Goal: Information Seeking & Learning: Stay updated

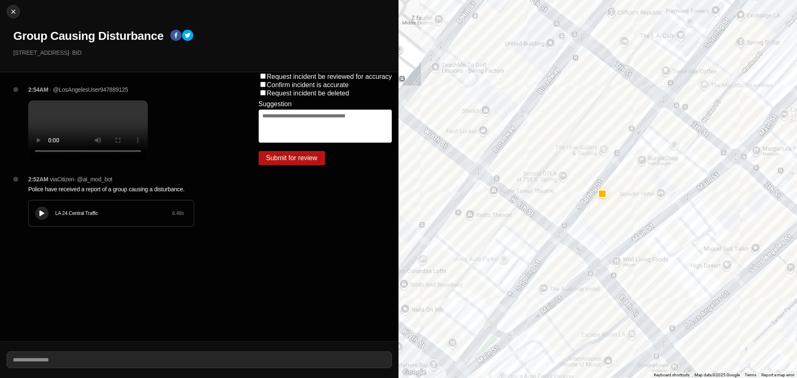
click at [16, 19] on div "Close Group Causing Disturbance 732 South Spring Street · BID" at bounding box center [199, 36] width 398 height 72
click at [13, 16] on button "Close" at bounding box center [13, 11] width 13 height 13
select select "*"
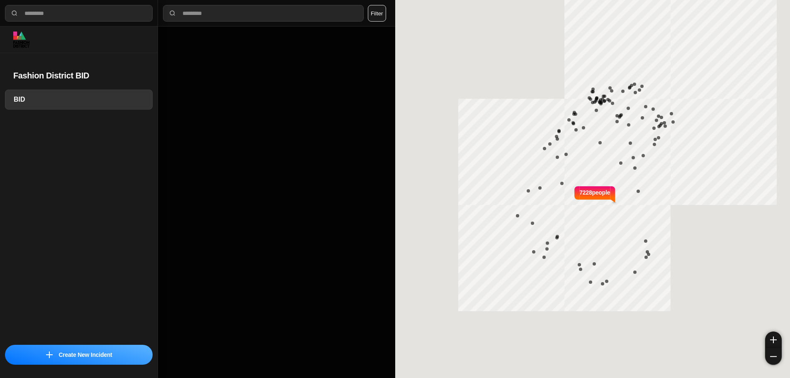
select select "*"
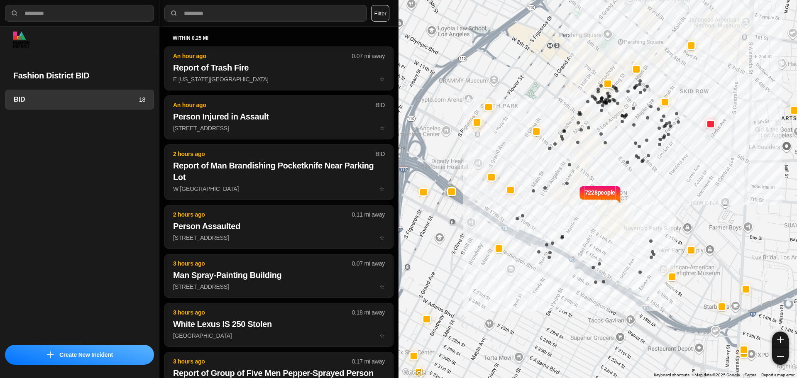
select select "*"
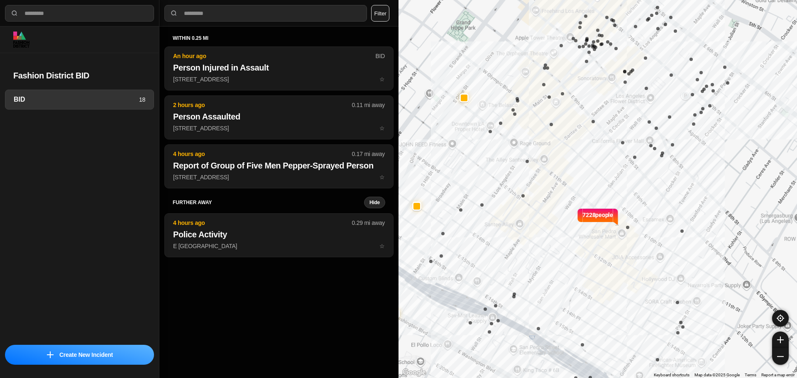
drag, startPoint x: 622, startPoint y: 249, endPoint x: 532, endPoint y: 282, distance: 96.6
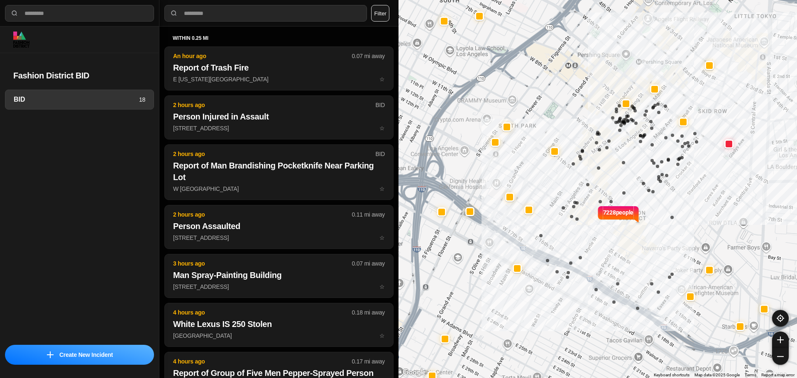
select select "*"
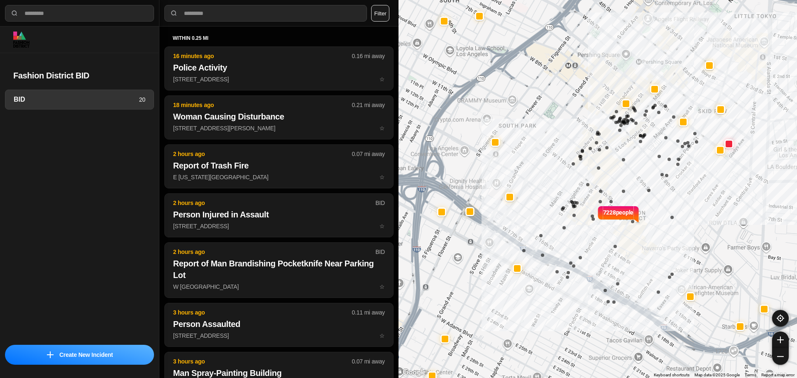
select select "*"
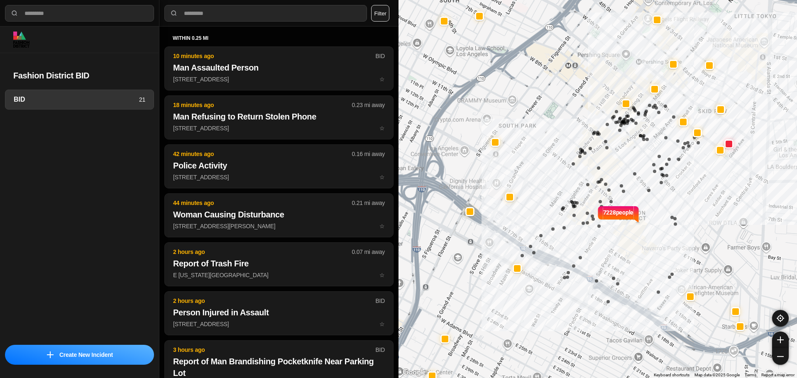
select select "*"
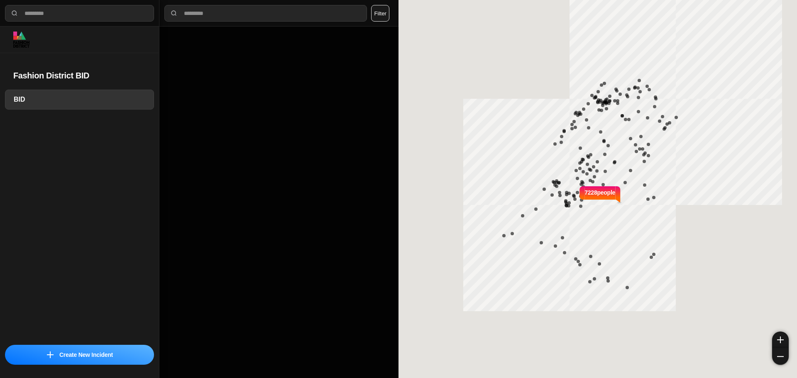
select select "*"
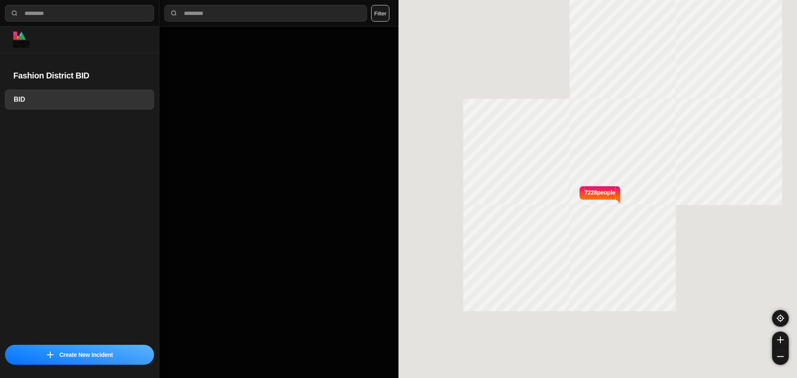
select select "*"
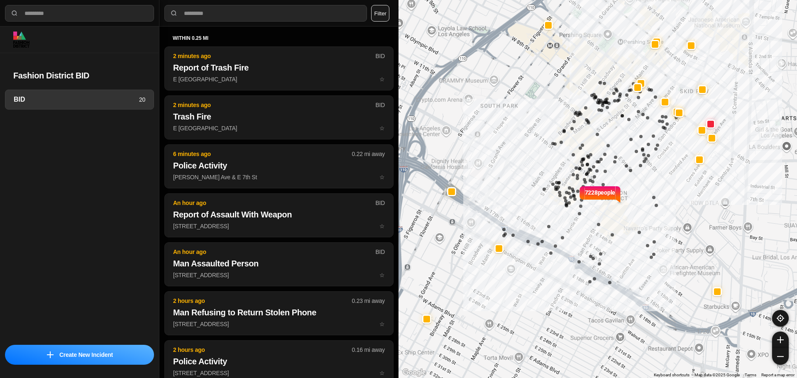
select select "*"
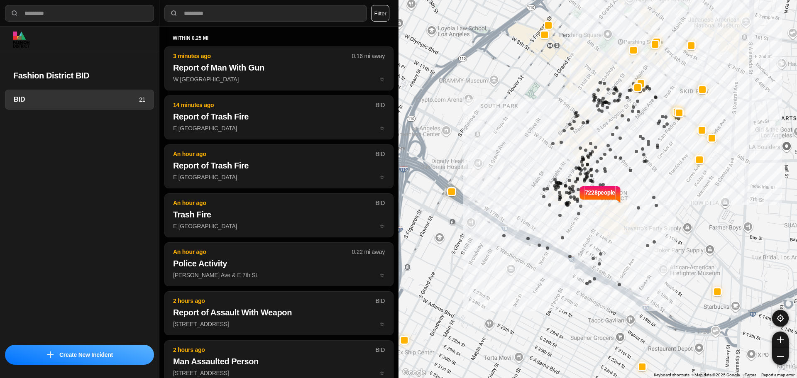
select select "*"
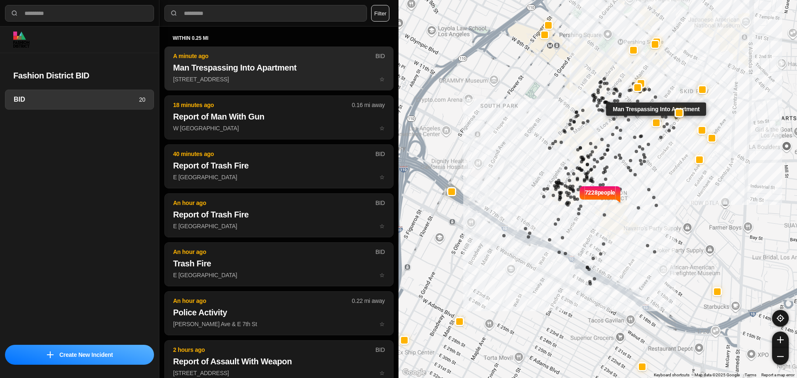
click at [235, 70] on h2 "Man Trespassing Into Apartment" at bounding box center [279, 68] width 212 height 12
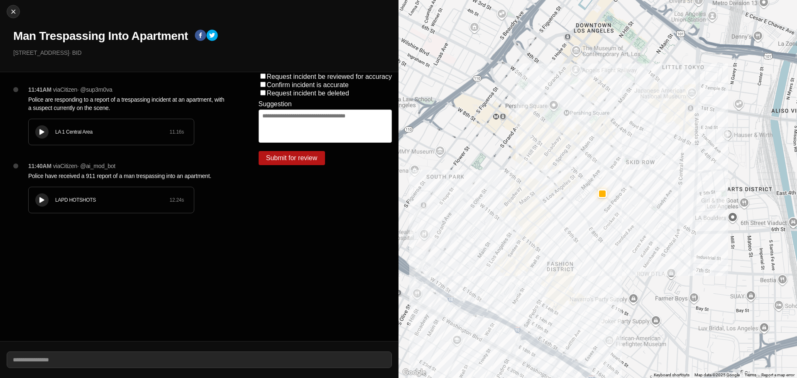
click at [38, 201] on div at bounding box center [42, 200] width 8 height 6
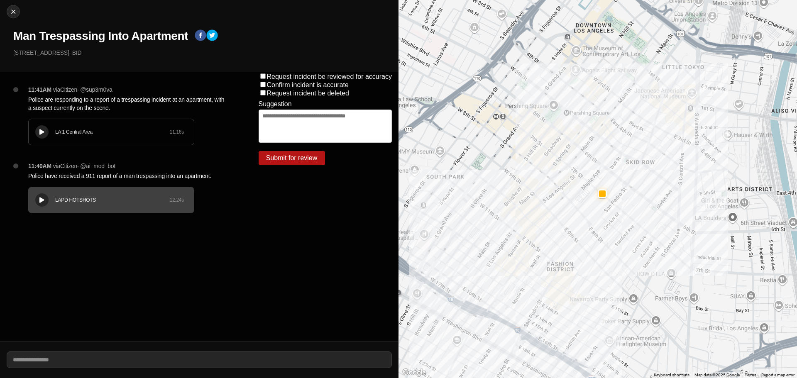
click at [46, 196] on button at bounding box center [41, 199] width 13 height 13
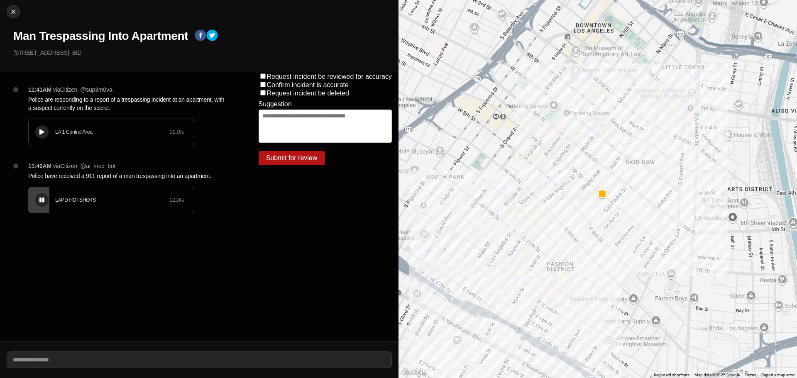
click at [44, 197] on div at bounding box center [42, 200] width 8 height 6
click at [46, 197] on button at bounding box center [41, 199] width 13 height 13
click at [58, 193] on div "LAPD HOTSHOTS 12.24 s" at bounding box center [111, 200] width 165 height 26
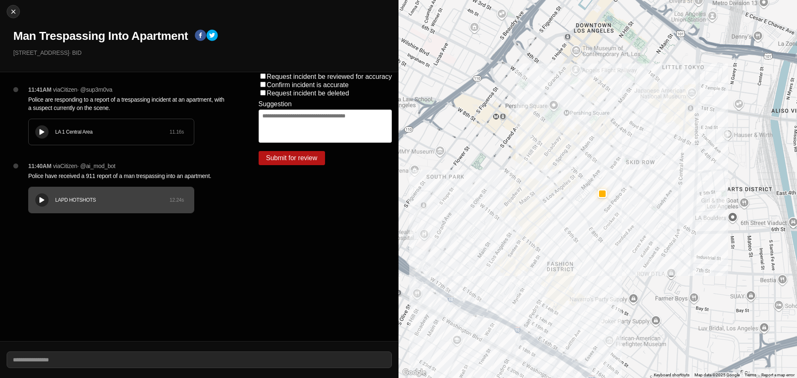
click at [42, 128] on button at bounding box center [41, 131] width 13 height 13
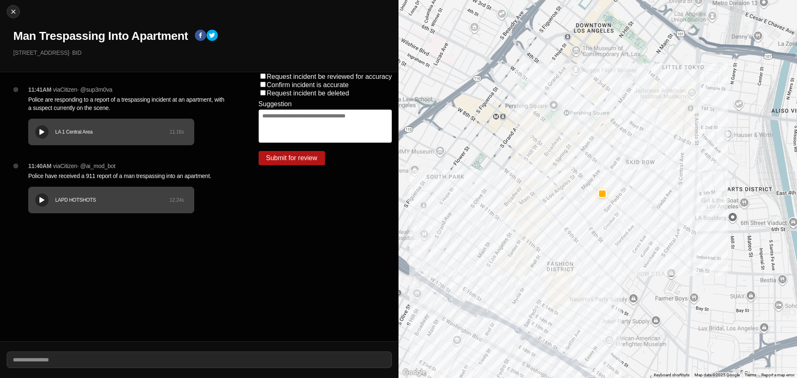
click at [144, 34] on h1 "Man Trespassing Into Apartment" at bounding box center [100, 36] width 175 height 15
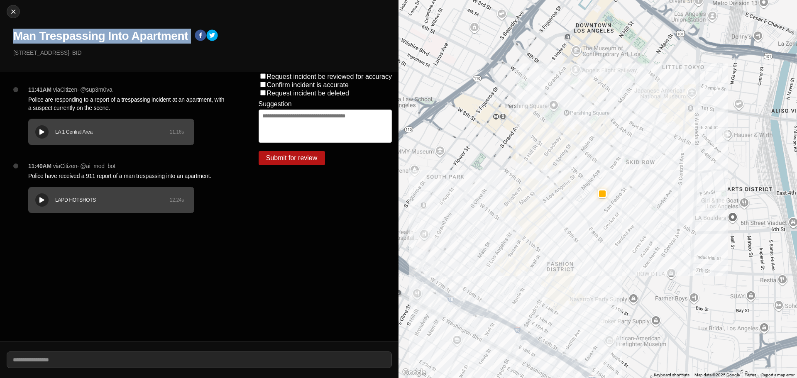
click at [144, 34] on h1 "Man Trespassing Into Apartment" at bounding box center [100, 36] width 175 height 15
copy div "Man Trespassing Into Apartment"
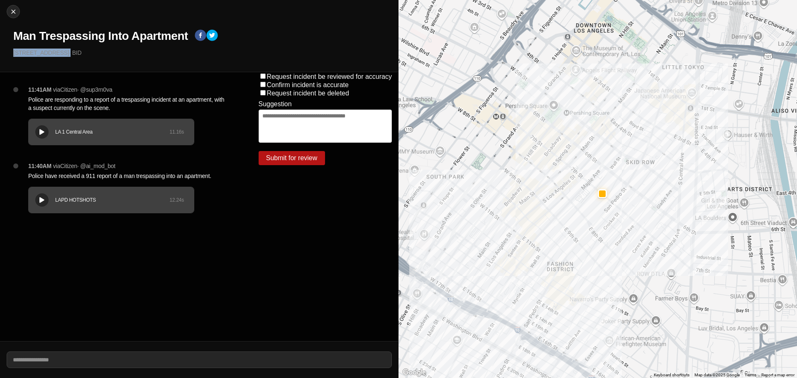
drag, startPoint x: 64, startPoint y: 53, endPoint x: 0, endPoint y: 52, distance: 63.9
click at [0, 52] on div "Close Man Trespassing Into Apartment 401 East 7Th Street · BID" at bounding box center [199, 36] width 398 height 72
copy p "401 East 7Th Street"
click at [84, 175] on p "Police have received a 911 report of a man trespassing into an apartment." at bounding box center [126, 176] width 197 height 8
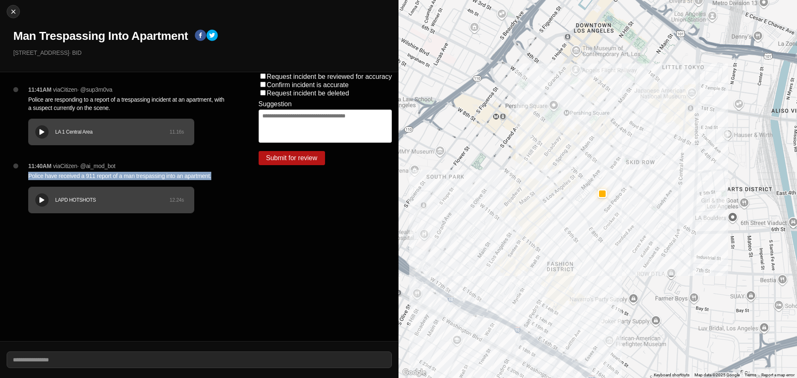
click at [84, 175] on p "Police have received a 911 report of a man trespassing into an apartment." at bounding box center [126, 176] width 197 height 8
copy p "Police have received a 911 report of a man trespassing into an apartment."
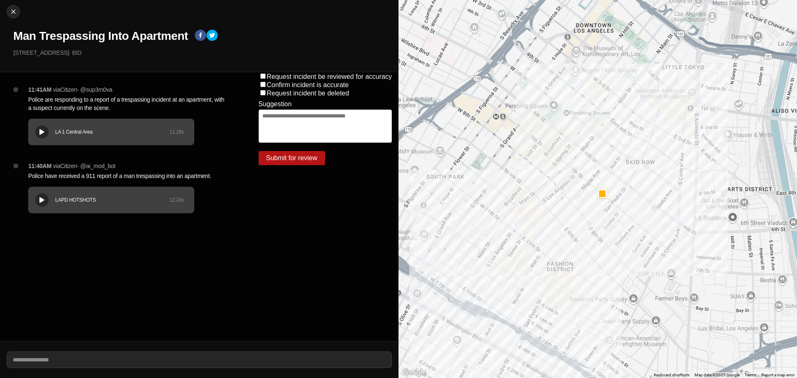
click at [126, 94] on div "11:41AM via Citizen · @ sup3rn0va Police are responding to a report of a trespa…" at bounding box center [130, 123] width 217 height 76
click at [126, 95] on div "11:41AM via Citizen · @ sup3rn0va Police are responding to a report of a trespa…" at bounding box center [130, 123] width 217 height 76
click at [124, 98] on p "Police are responding to a report of a trespassing incident at an apartment, wi…" at bounding box center [126, 103] width 197 height 17
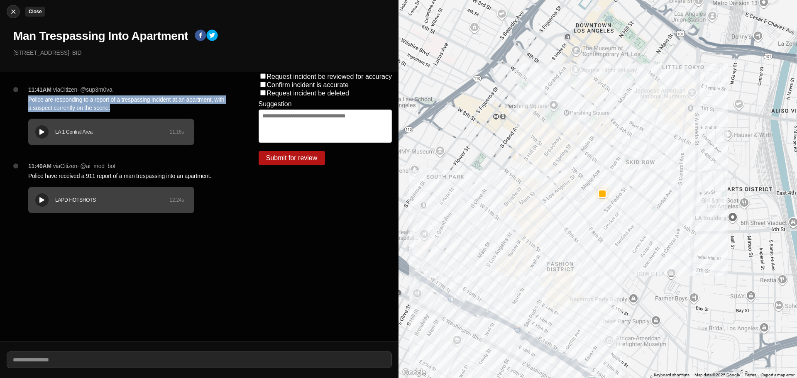
click at [17, 12] on img at bounding box center [13, 11] width 8 height 8
select select "*"
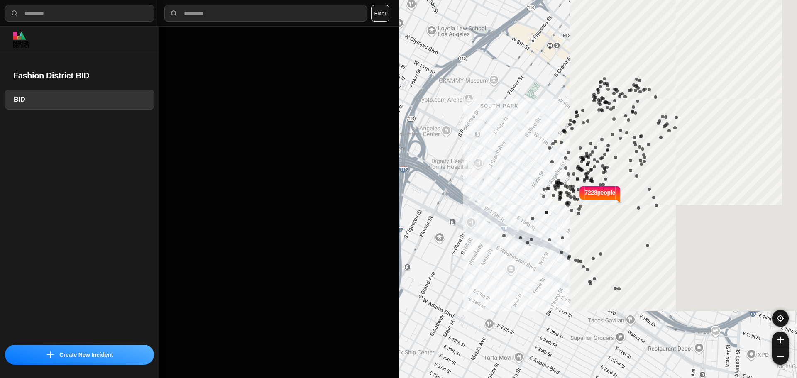
select select "*"
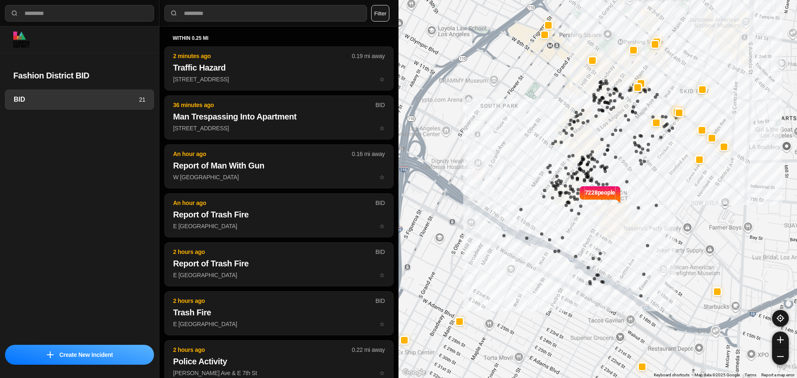
select select "*"
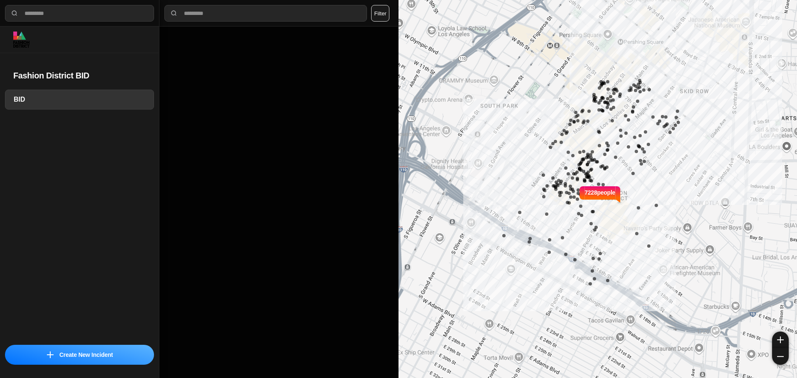
select select "*"
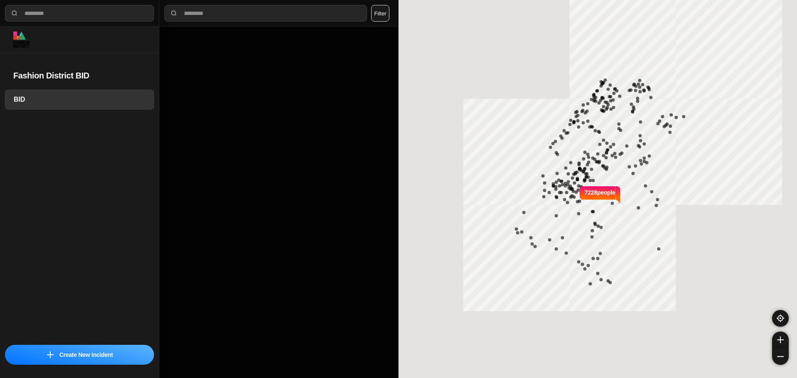
select select "*"
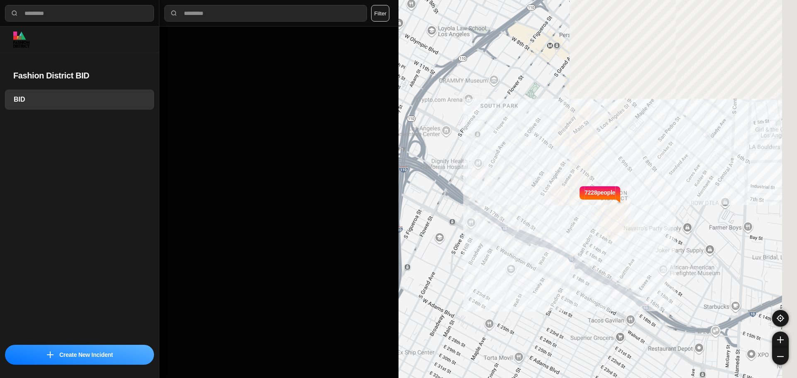
select select "*"
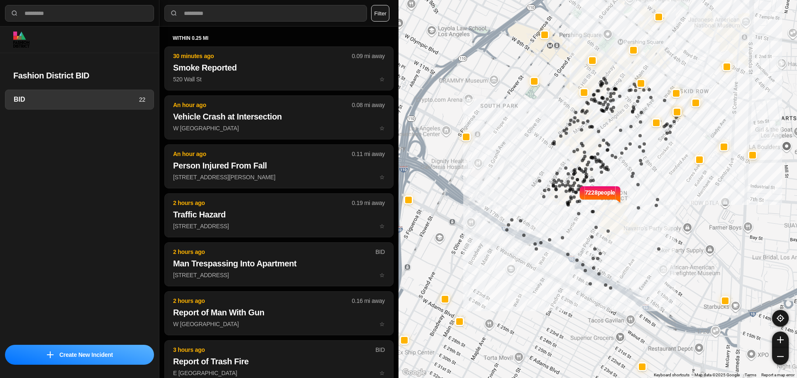
select select "*"
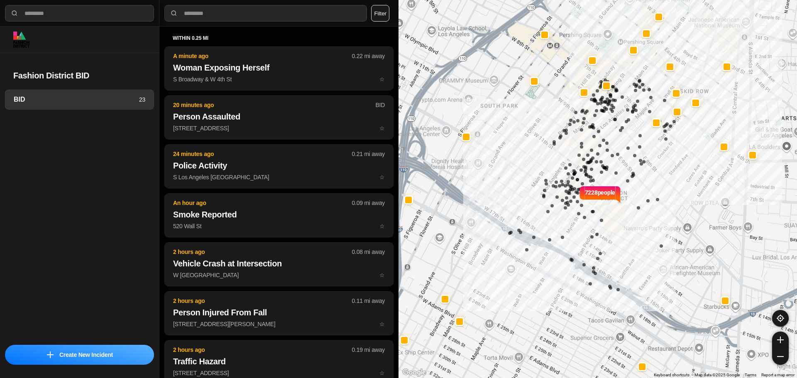
select select "*"
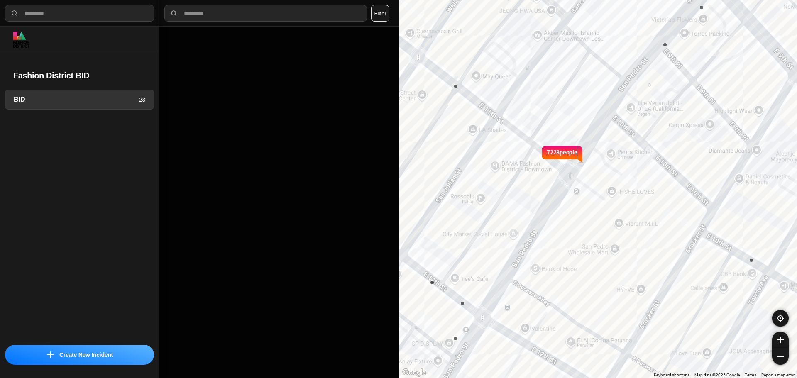
click at [569, 149] on p "7228 people" at bounding box center [561, 157] width 31 height 18
click at [575, 155] on p "7228 people" at bounding box center [561, 157] width 31 height 18
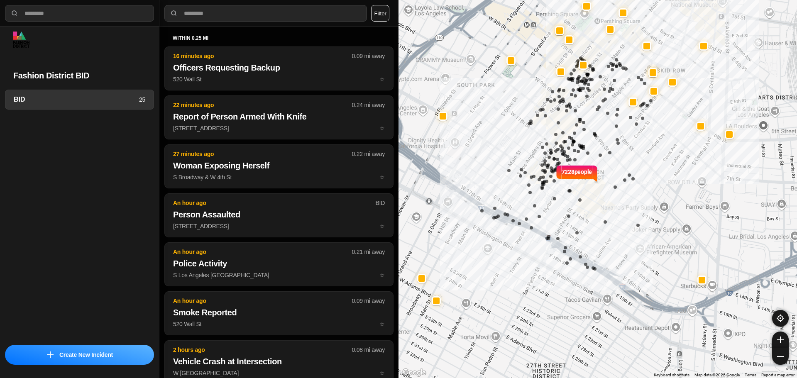
select select "*"
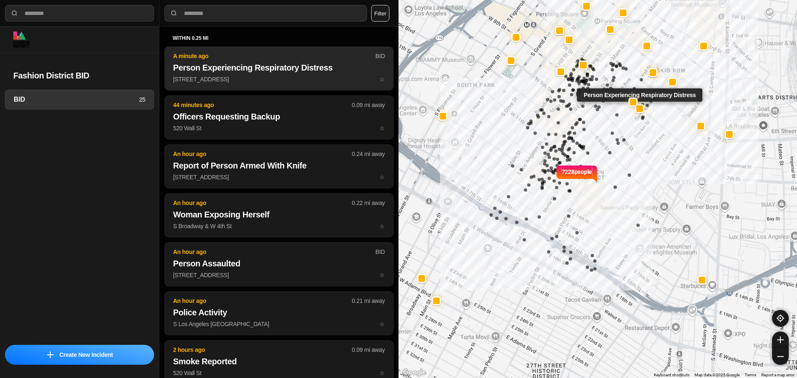
click at [285, 66] on h2 "Person Experiencing Respiratory Distress" at bounding box center [279, 68] width 212 height 12
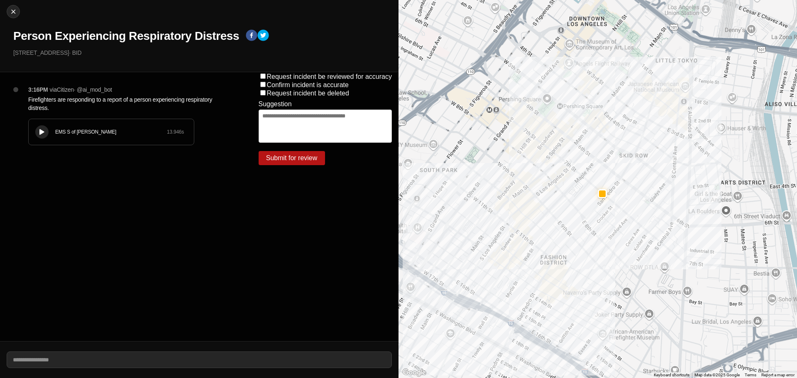
click at [95, 136] on div "EMS S of Mulholland 13.946 s" at bounding box center [111, 132] width 165 height 26
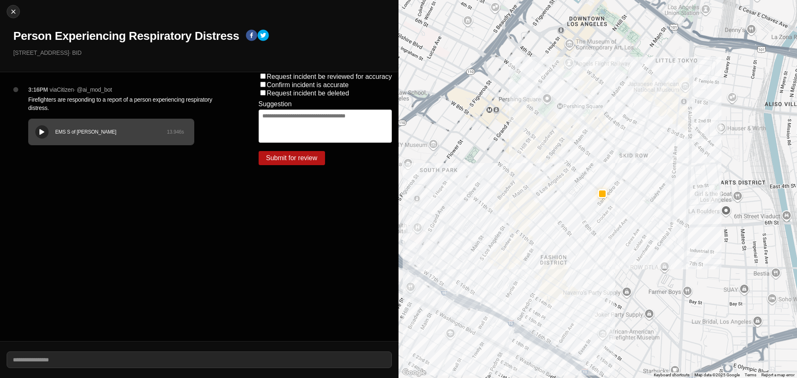
click at [37, 129] on button at bounding box center [41, 131] width 13 height 13
click at [15, 12] on img at bounding box center [13, 11] width 8 height 8
select select "*"
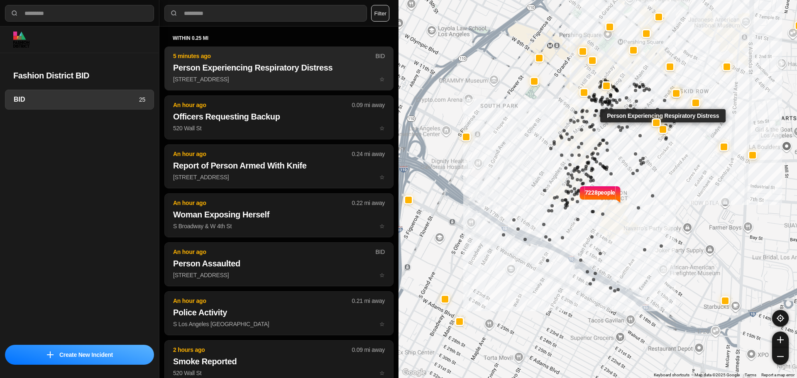
click at [233, 59] on p "5 minutes ago" at bounding box center [274, 56] width 202 height 8
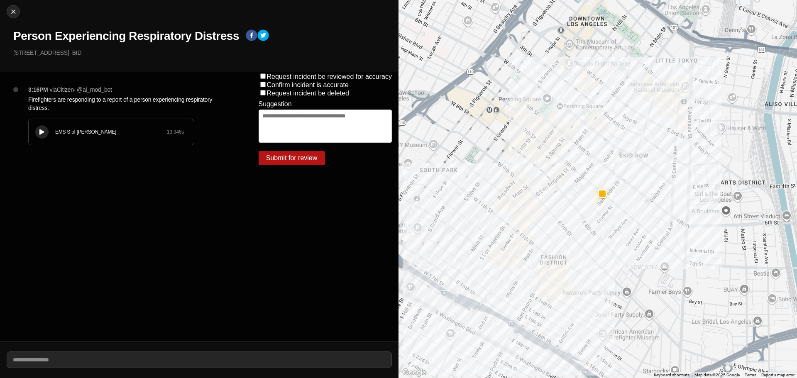
click at [45, 126] on div "EMS S of [PERSON_NAME] 13.946 s" at bounding box center [111, 132] width 165 height 26
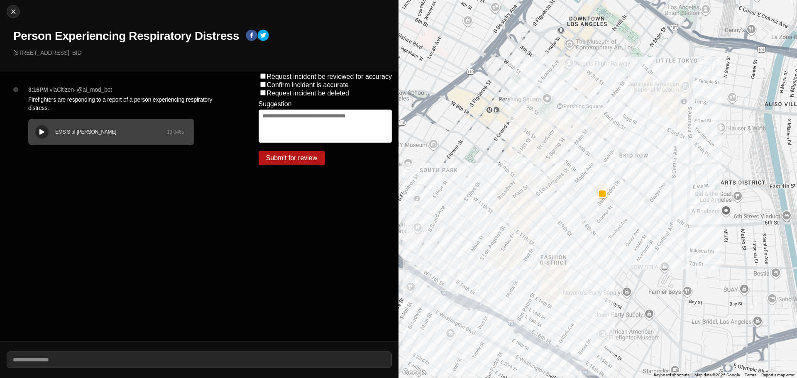
click at [70, 104] on p "Firefighters are responding to a report of a person experiencing respiratory di…" at bounding box center [126, 103] width 197 height 17
click at [71, 100] on p "Firefighters are responding to a report of a person experiencing respiratory di…" at bounding box center [126, 103] width 197 height 17
copy p "Firefighters are responding to a report of a person experiencing respiratory di…"
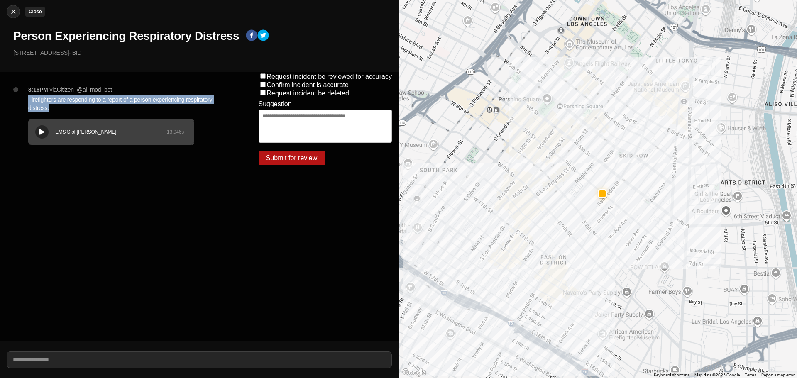
click at [16, 14] on img at bounding box center [13, 11] width 8 height 8
select select "*"
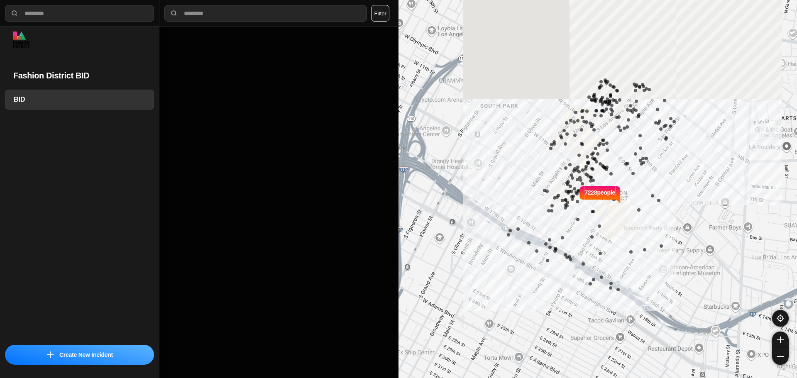
select select "*"
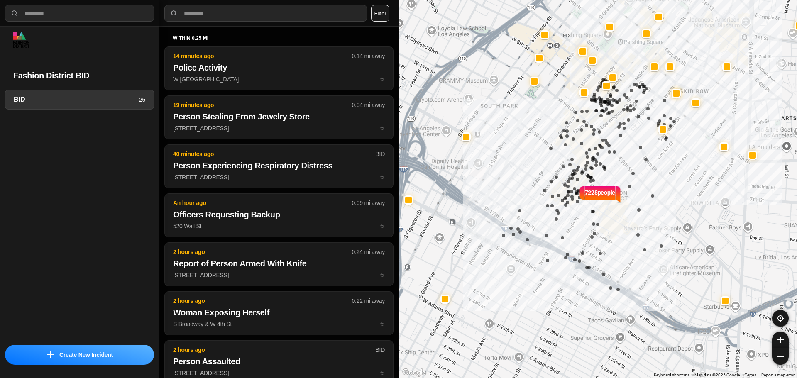
select select "*"
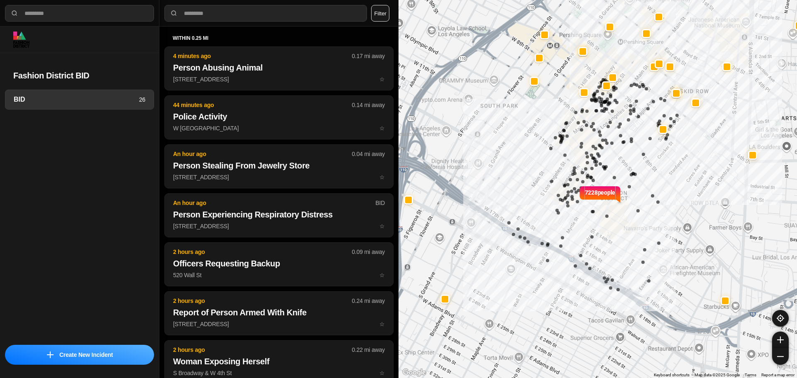
select select "*"
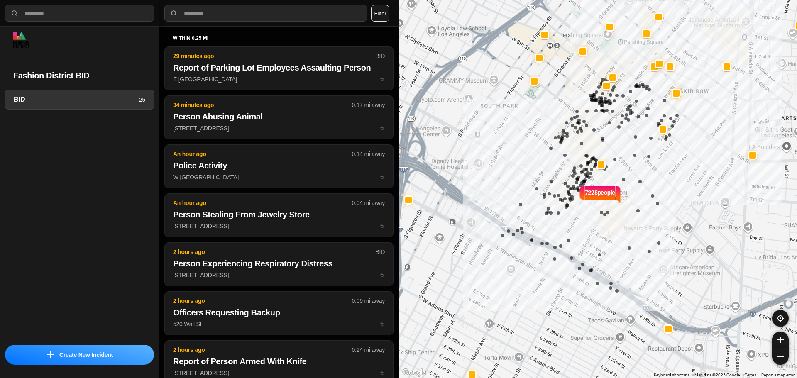
select select "*"
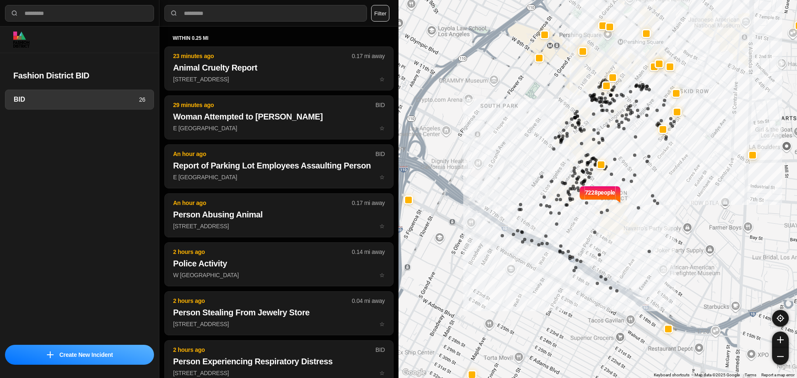
select select "*"
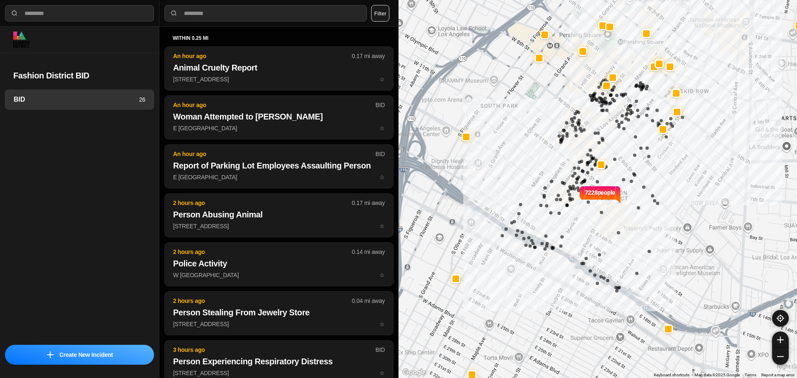
select select "*"
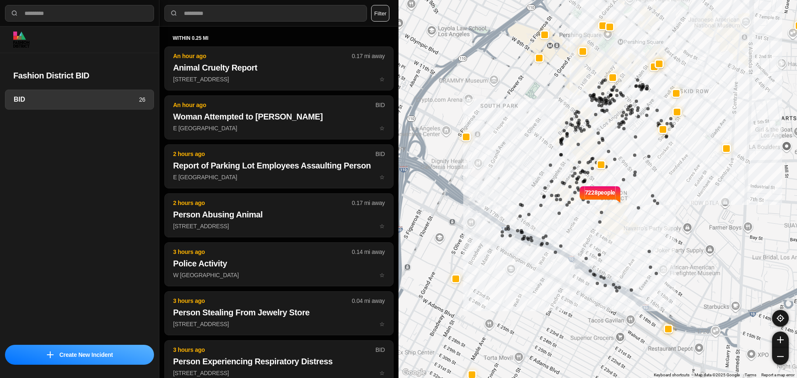
select select "*"
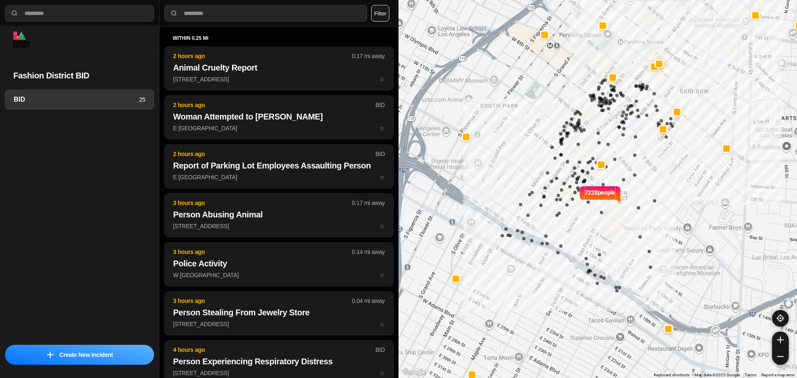
select select "*"
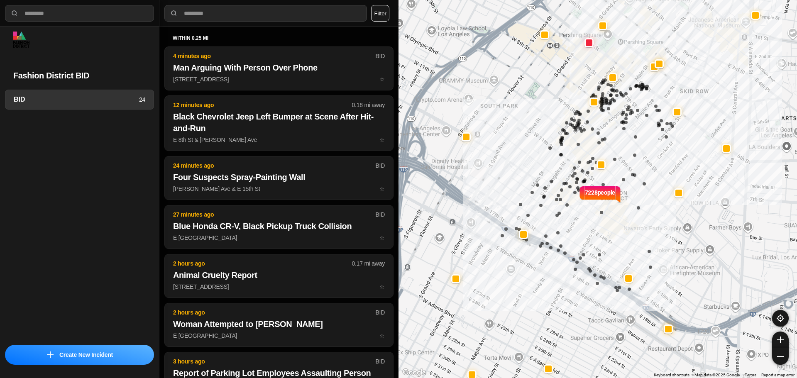
select select "*"
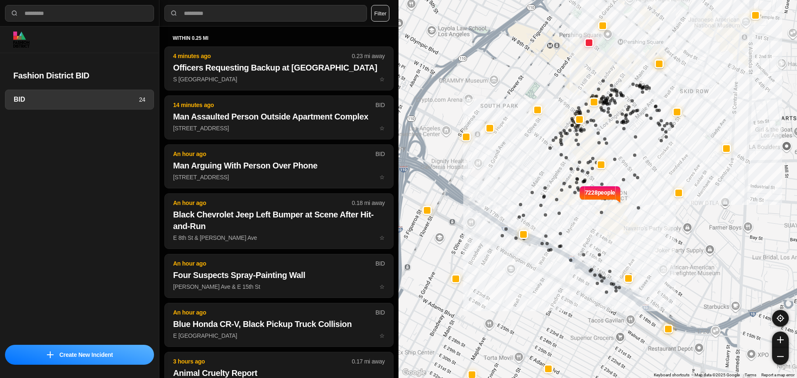
select select "*"
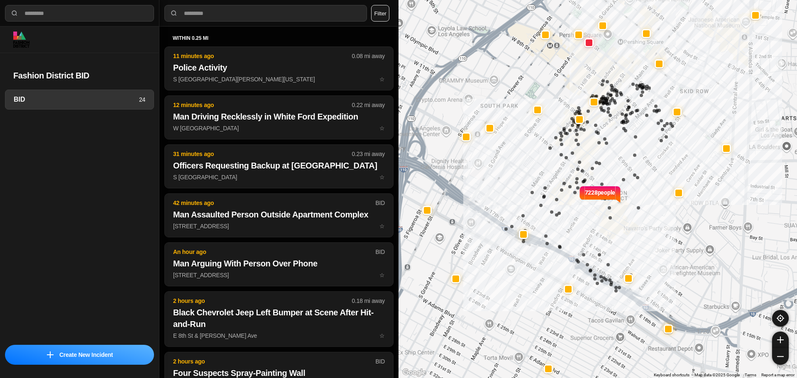
select select "*"
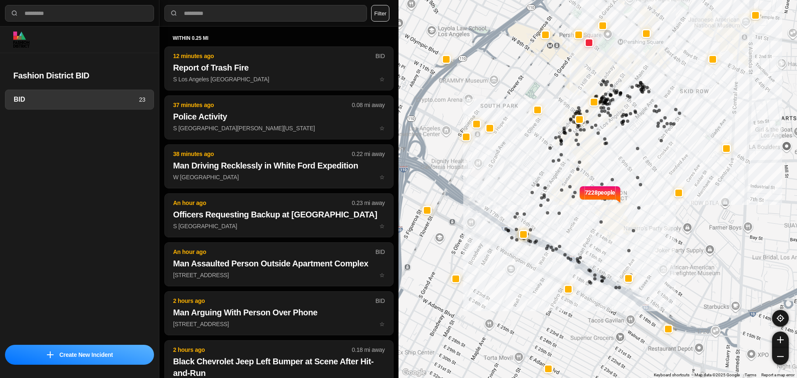
select select "*"
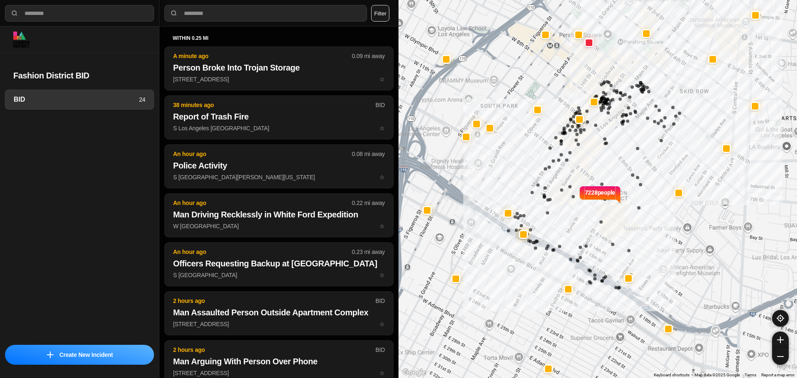
select select "*"
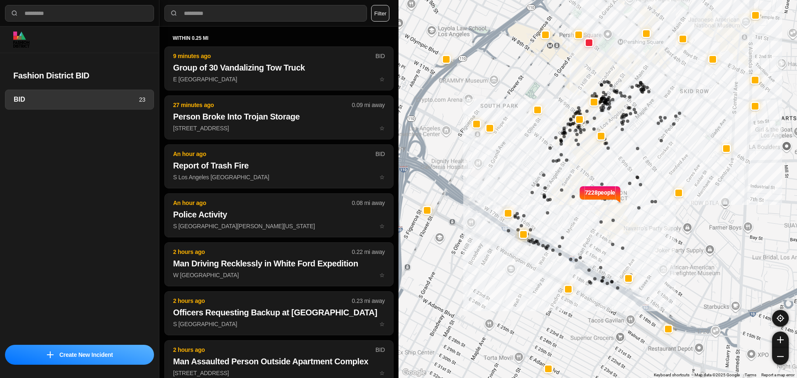
select select "*"
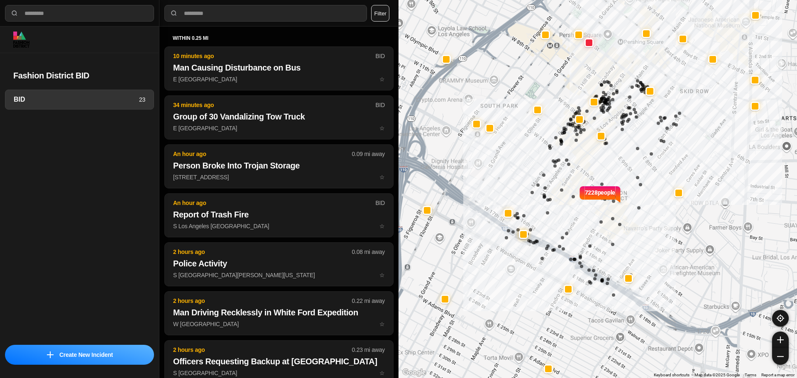
select select "*"
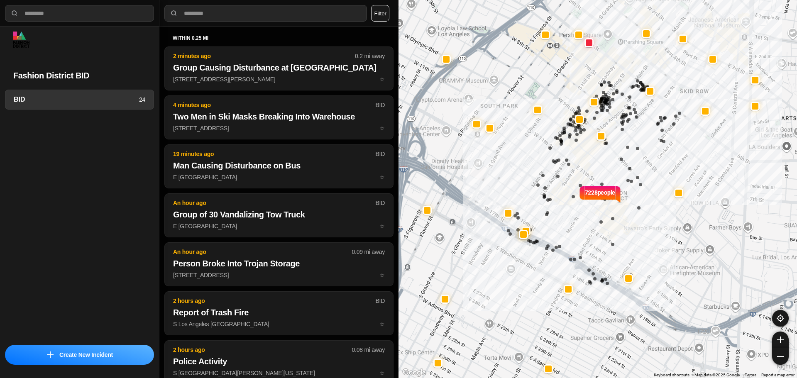
select select "*"
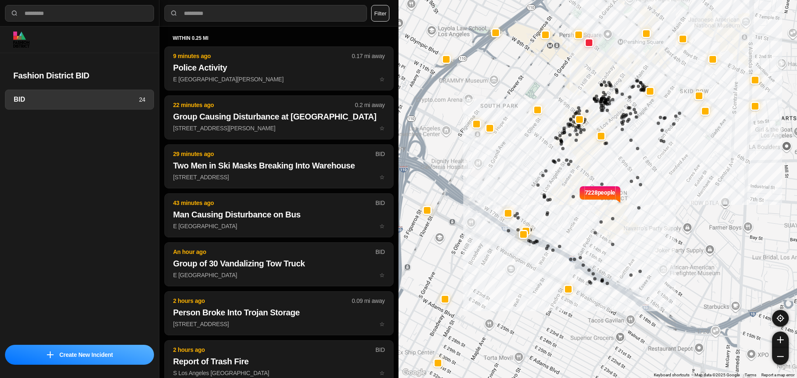
select select "*"
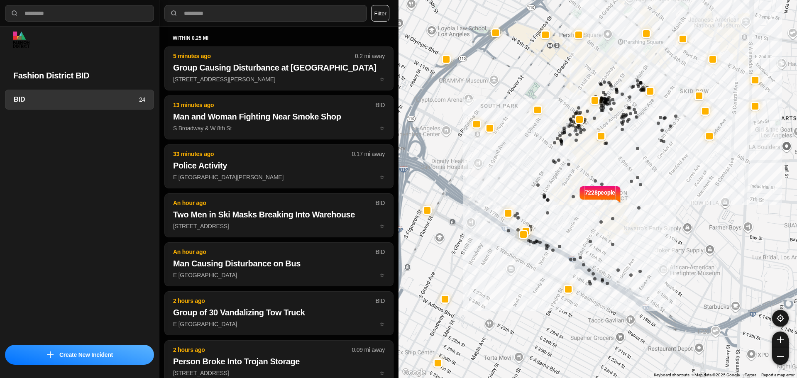
select select "*"
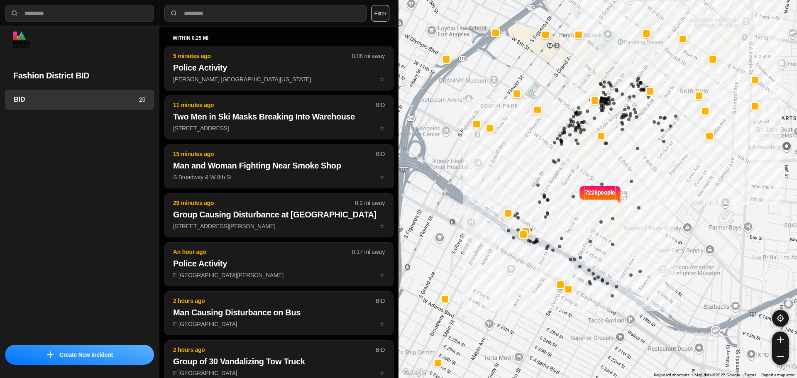
select select "*"
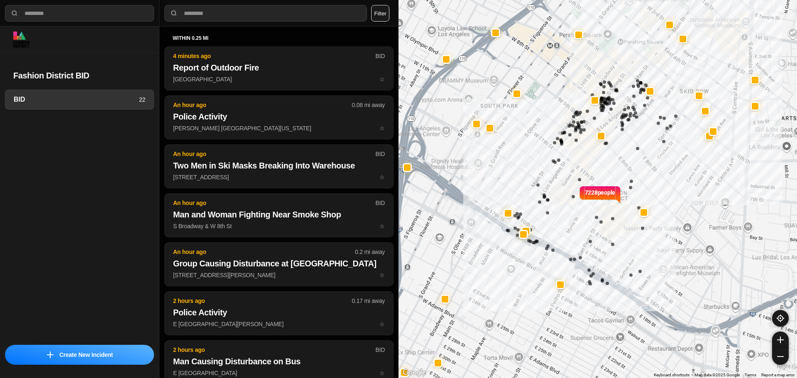
select select "*"
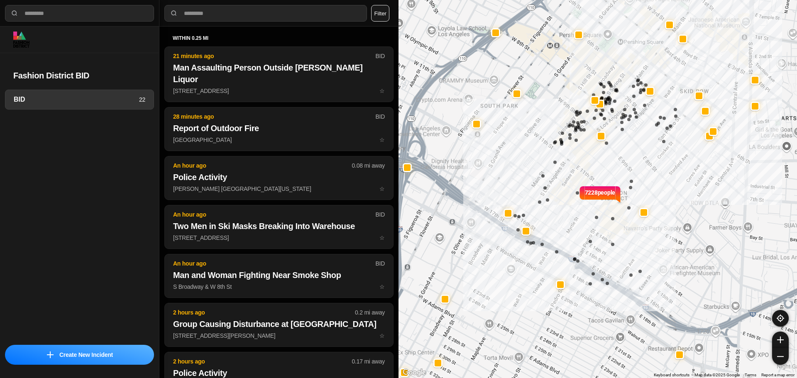
select select "*"
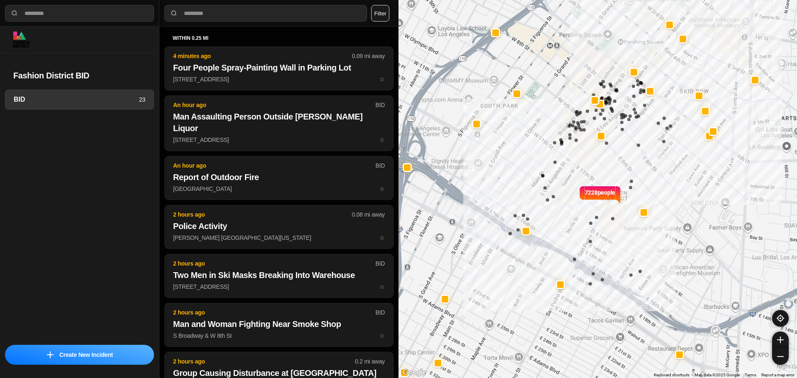
select select "*"
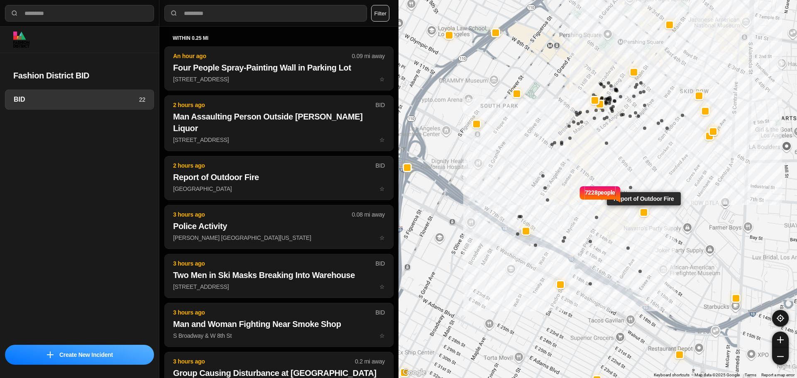
select select "*"
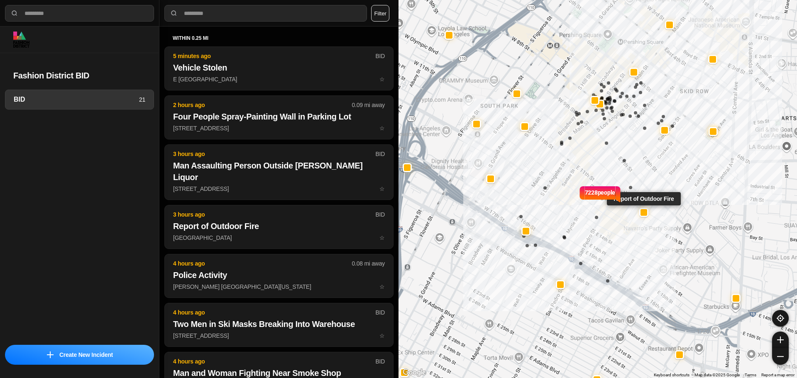
select select "*"
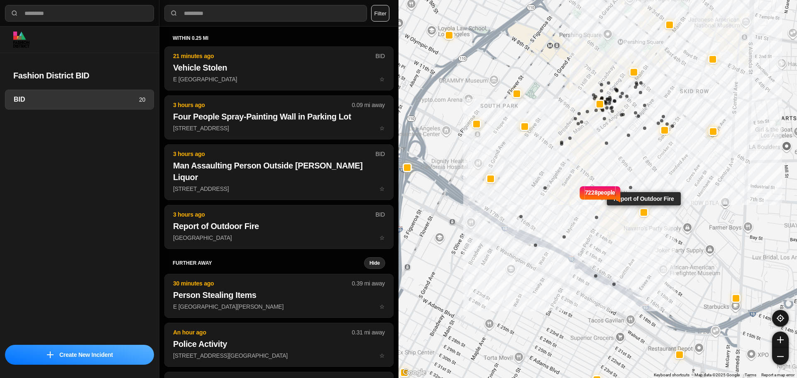
select select "*"
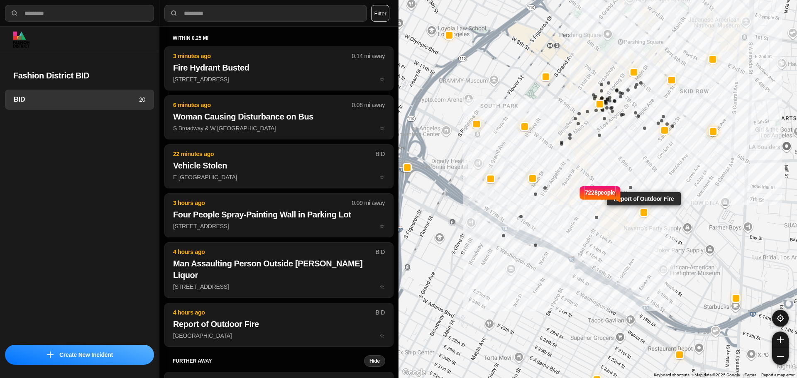
select select "*"
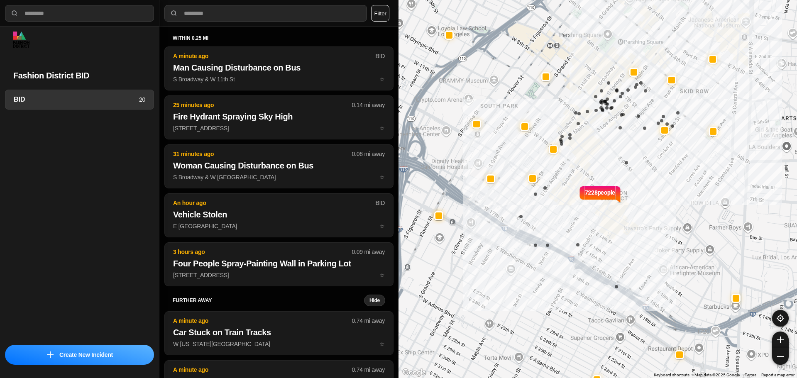
select select "*"
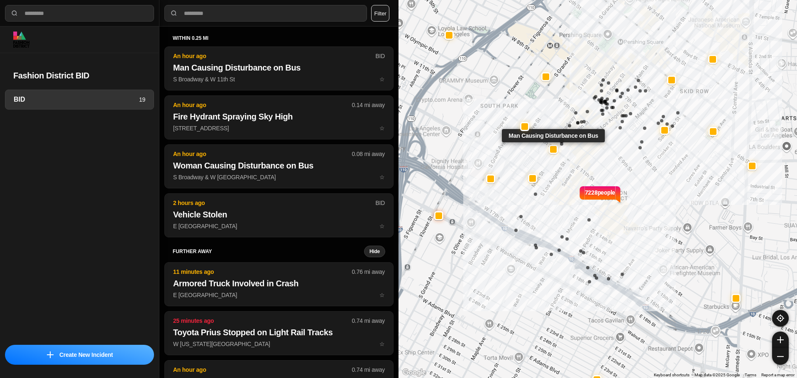
click at [557, 146] on div at bounding box center [553, 149] width 9 height 9
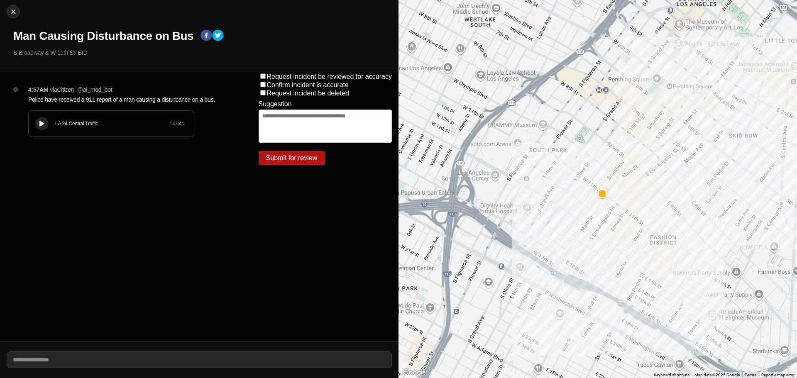
click at [31, 118] on div "LA 24 Central Traffic 14.04 s" at bounding box center [111, 124] width 165 height 26
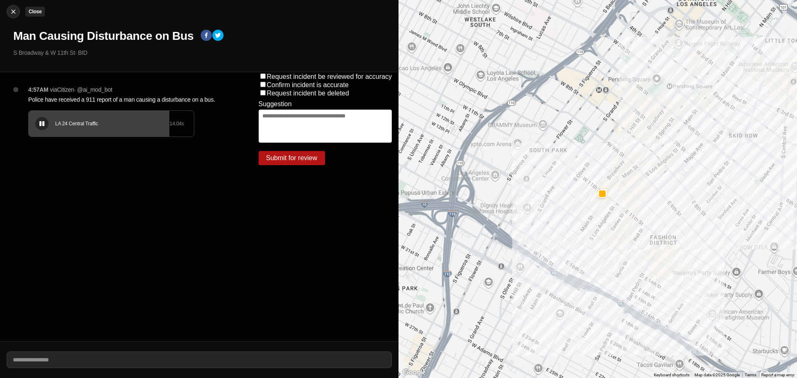
click at [16, 17] on button "Close" at bounding box center [13, 11] width 13 height 13
select select "*"
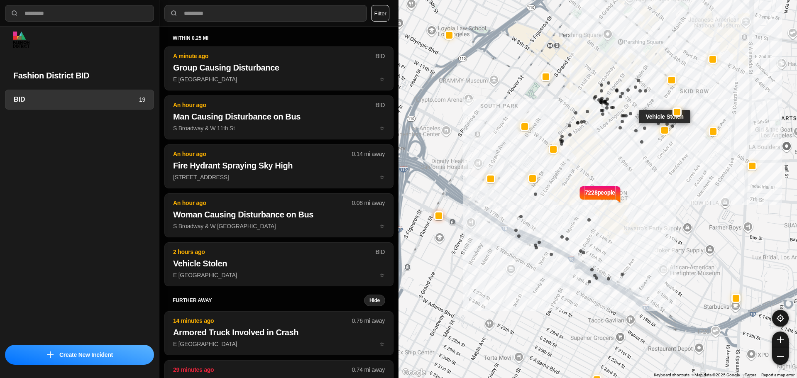
click at [666, 133] on div at bounding box center [664, 130] width 7 height 7
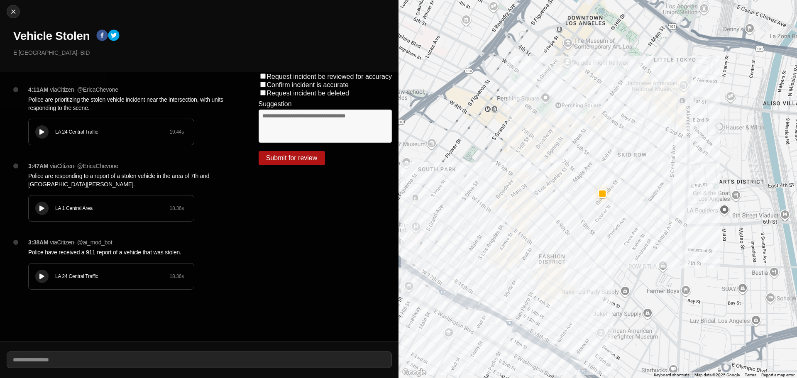
click at [45, 131] on div at bounding box center [42, 132] width 8 height 6
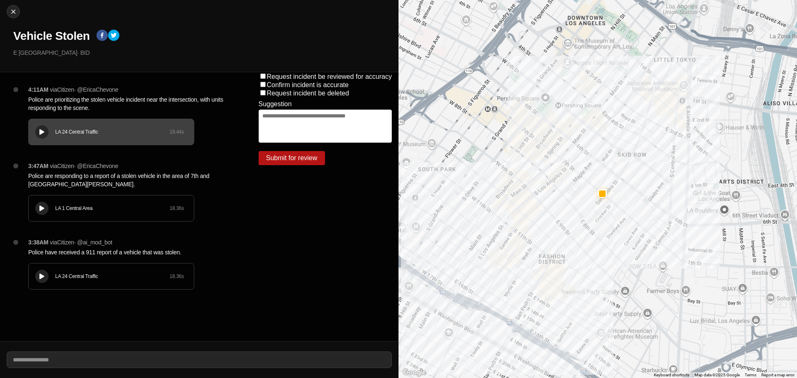
drag, startPoint x: 29, startPoint y: 205, endPoint x: 33, endPoint y: 204, distance: 4.2
click at [29, 205] on div "LA 1 Central Area 18.36 s" at bounding box center [111, 208] width 165 height 26
click at [46, 212] on button at bounding box center [41, 208] width 13 height 13
